Goal: Check status: Check status

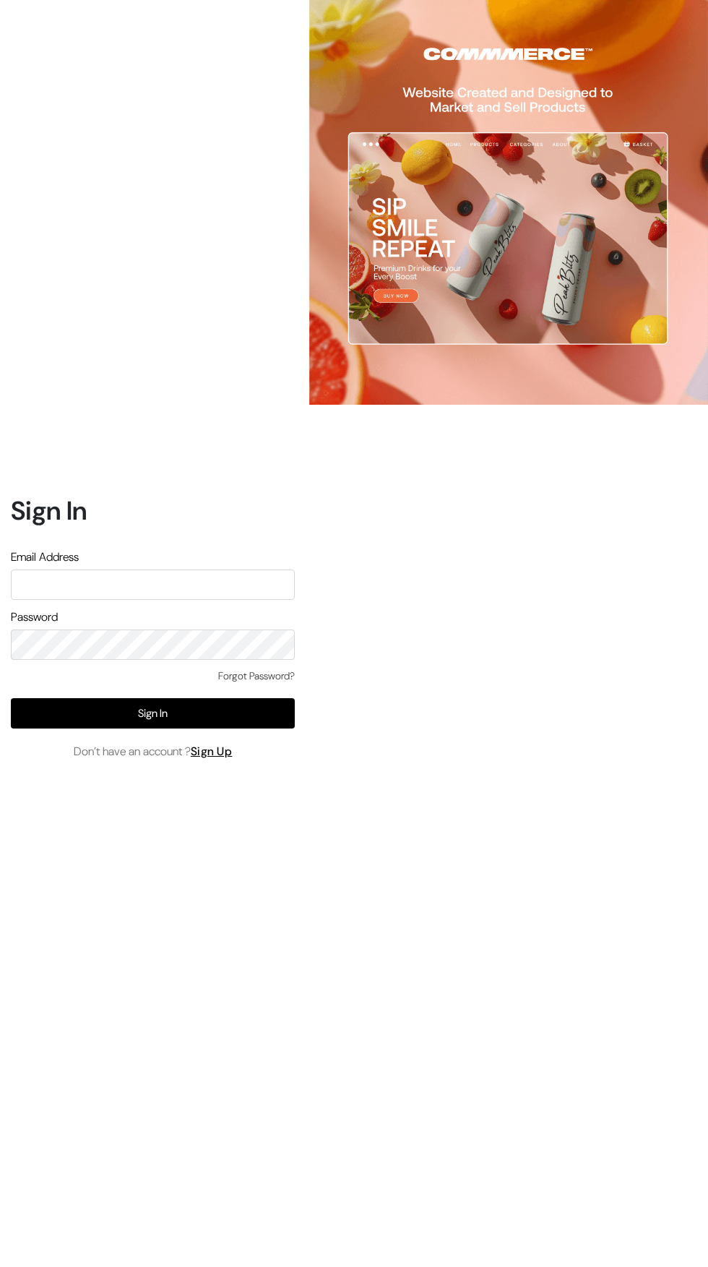
click at [107, 600] on input "text" at bounding box center [153, 585] width 284 height 30
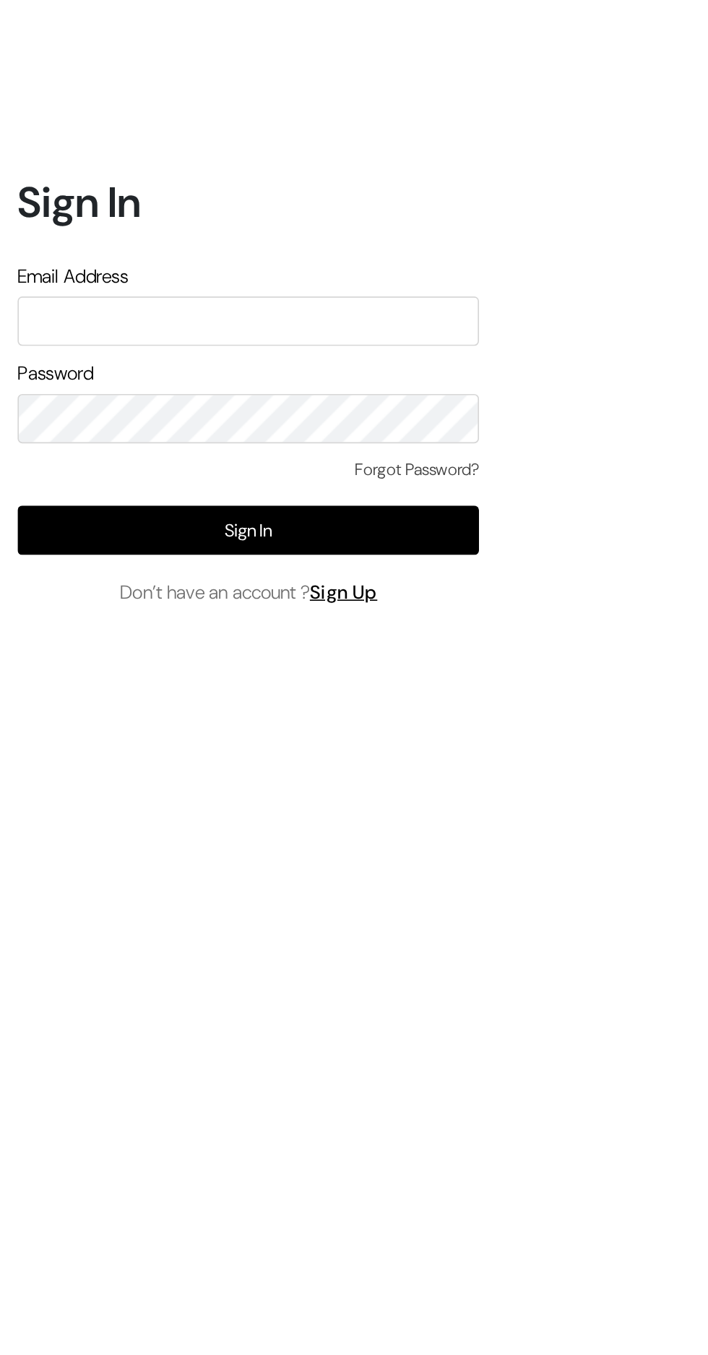
type input "themouldmarket@gmail.com"
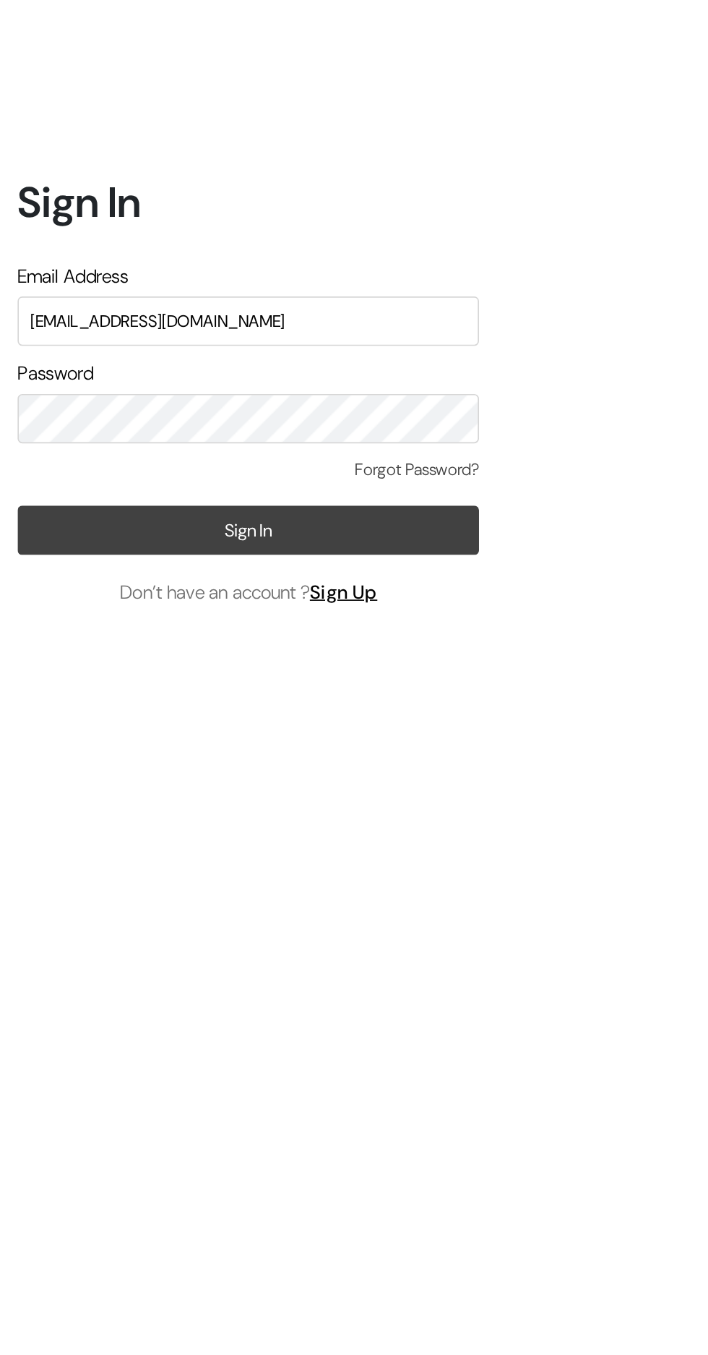
click at [68, 772] on button "Sign In" at bounding box center [153, 757] width 284 height 30
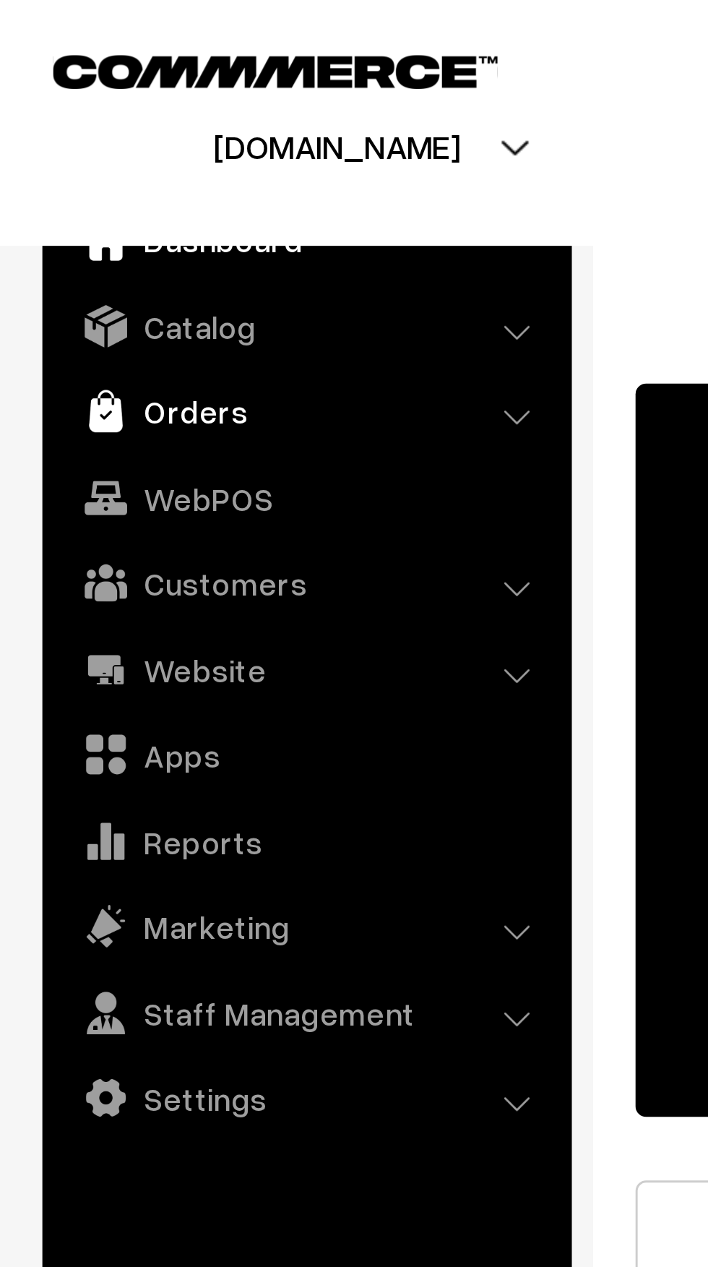
click at [46, 149] on link "Orders" at bounding box center [104, 140] width 172 height 26
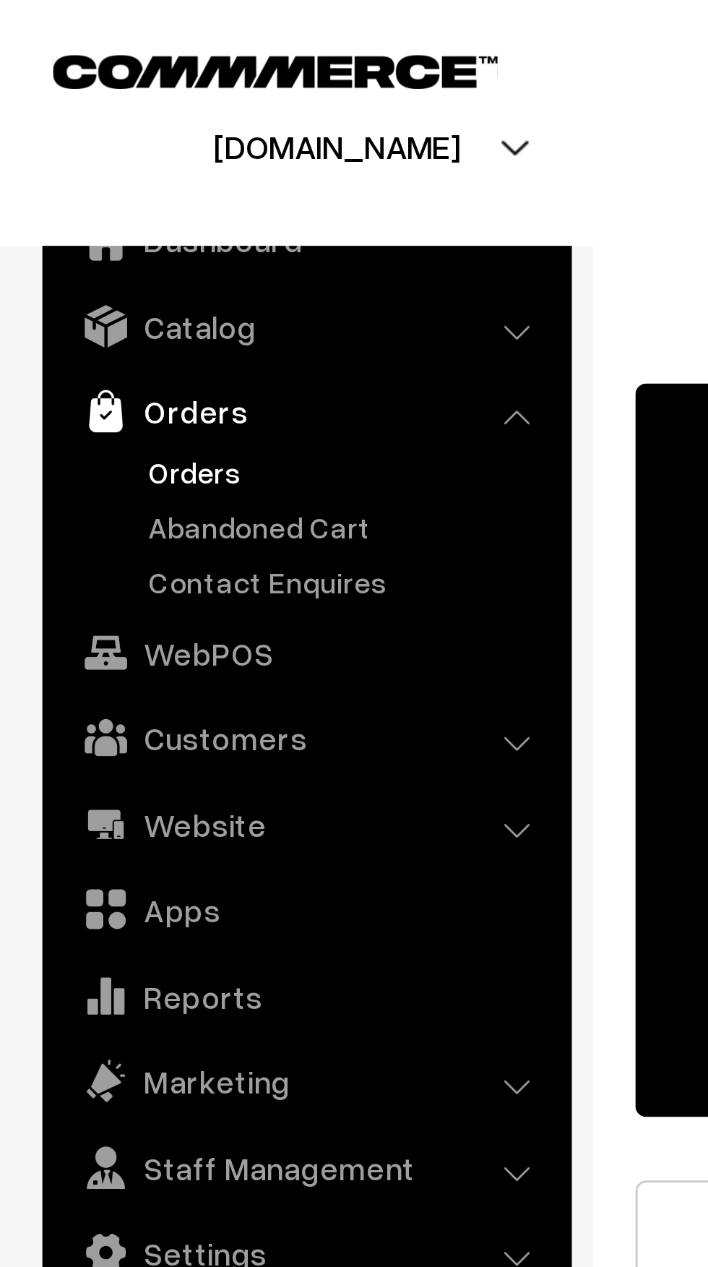
click at [53, 161] on link "Orders" at bounding box center [118, 160] width 143 height 15
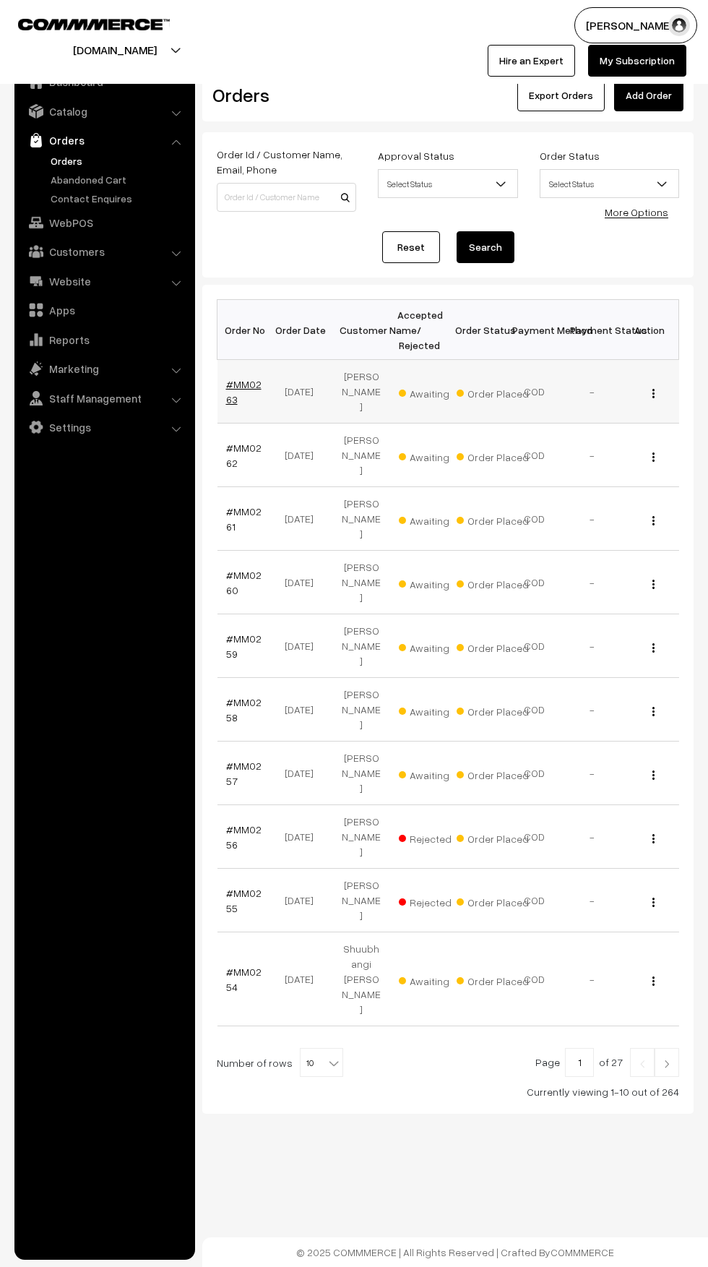
click at [255, 378] on link "#MM0263" at bounding box center [243, 391] width 35 height 27
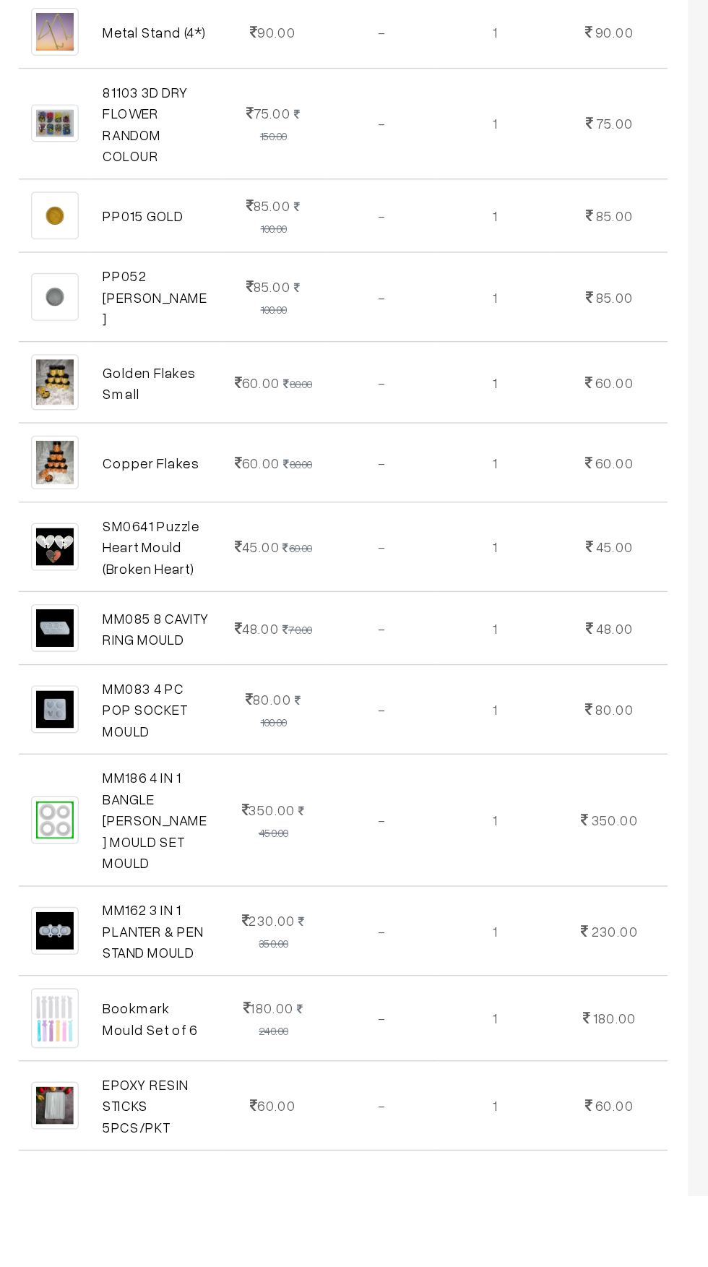
scroll to position [745, 0]
